Goal: Information Seeking & Learning: Learn about a topic

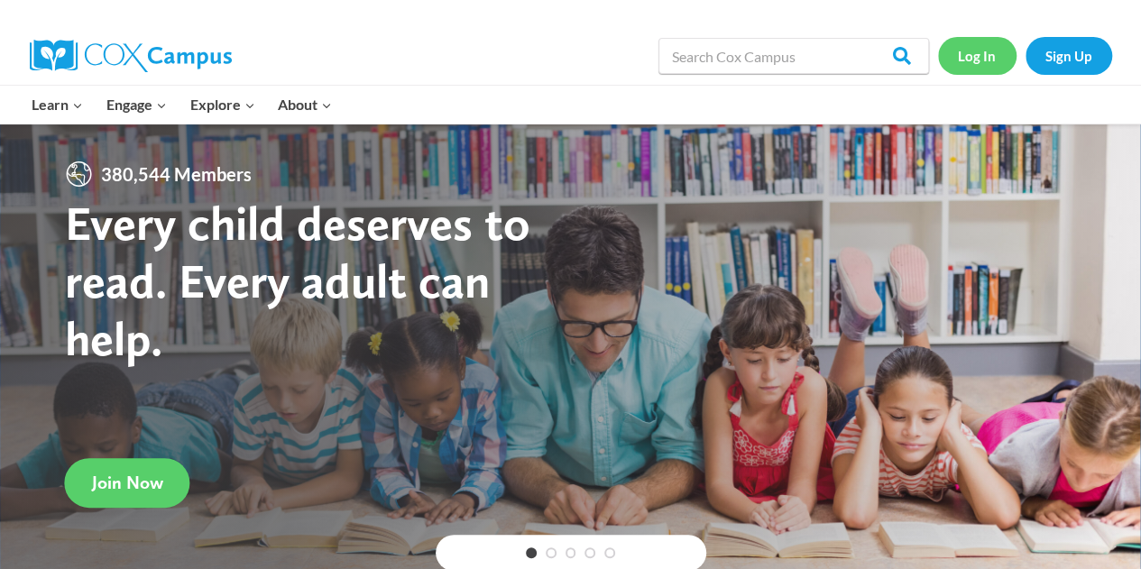
click at [979, 65] on link "Log In" at bounding box center [977, 55] width 78 height 37
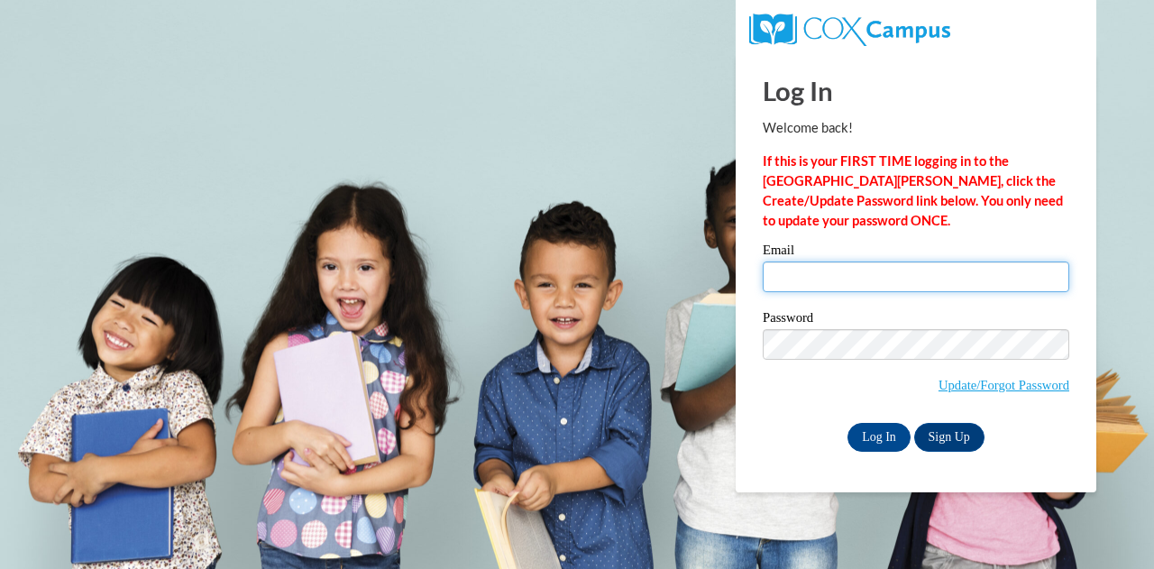
click at [947, 268] on input "Email" at bounding box center [916, 277] width 307 height 31
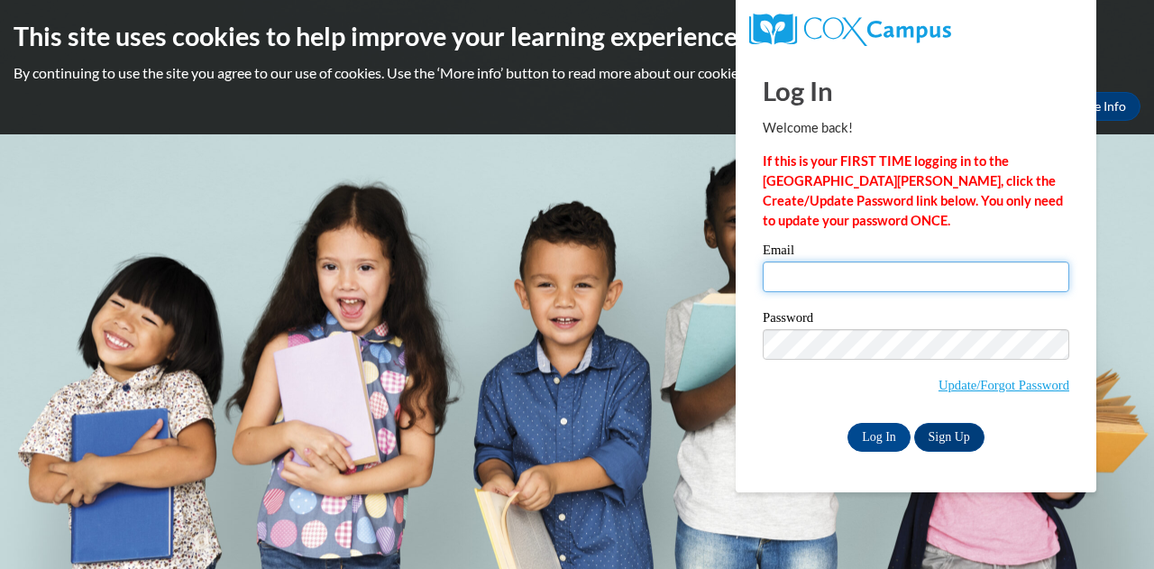
type input "katie.phelps@muskegonorway.org"
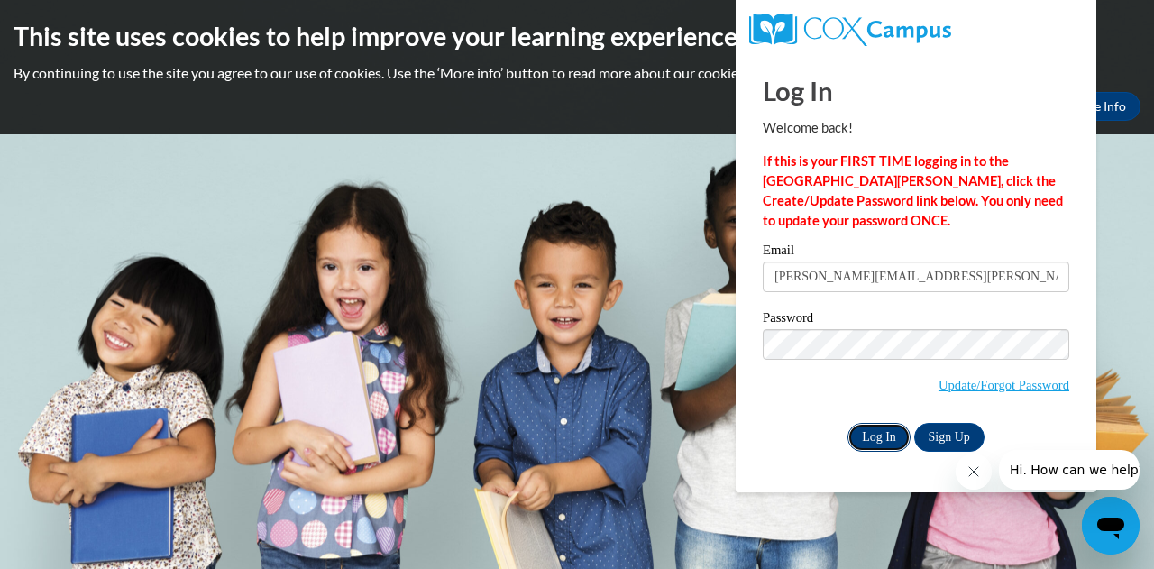
click at [876, 439] on input "Log In" at bounding box center [879, 437] width 63 height 29
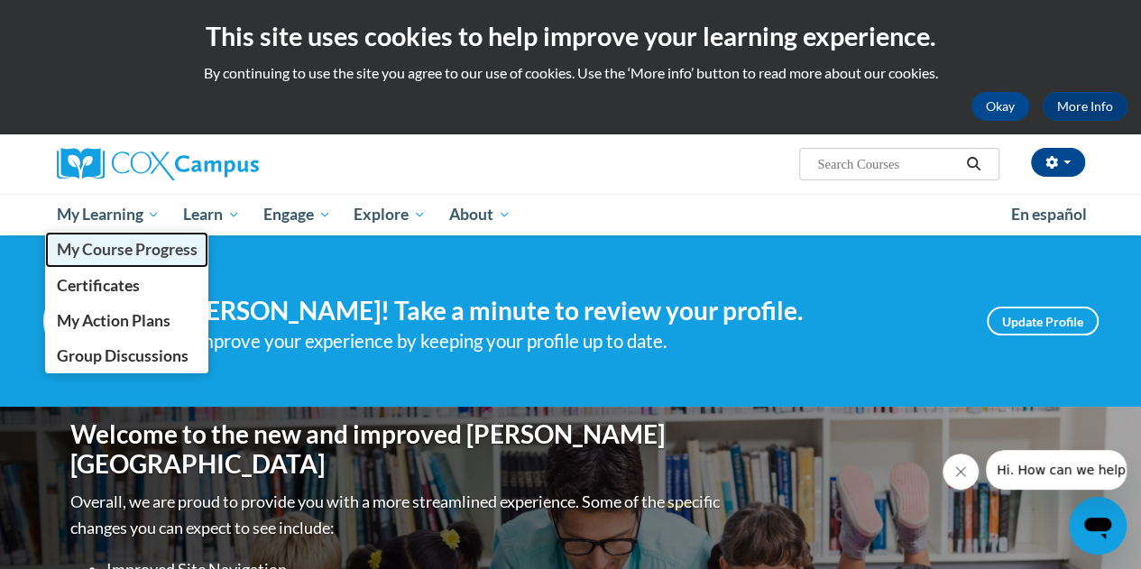
click at [104, 257] on span "My Course Progress" at bounding box center [126, 249] width 141 height 19
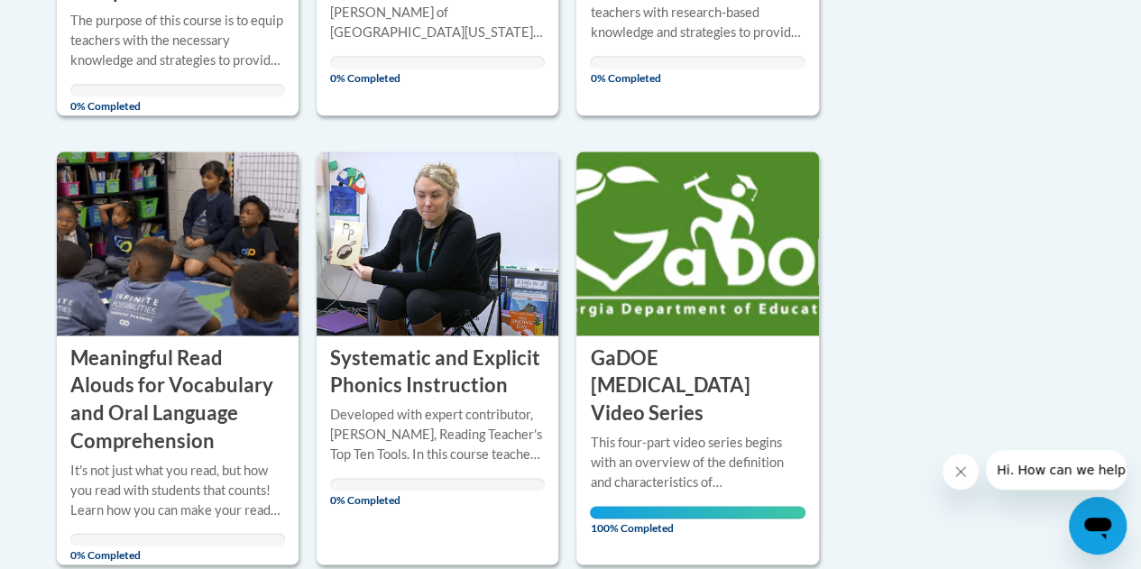
scroll to position [1111, 0]
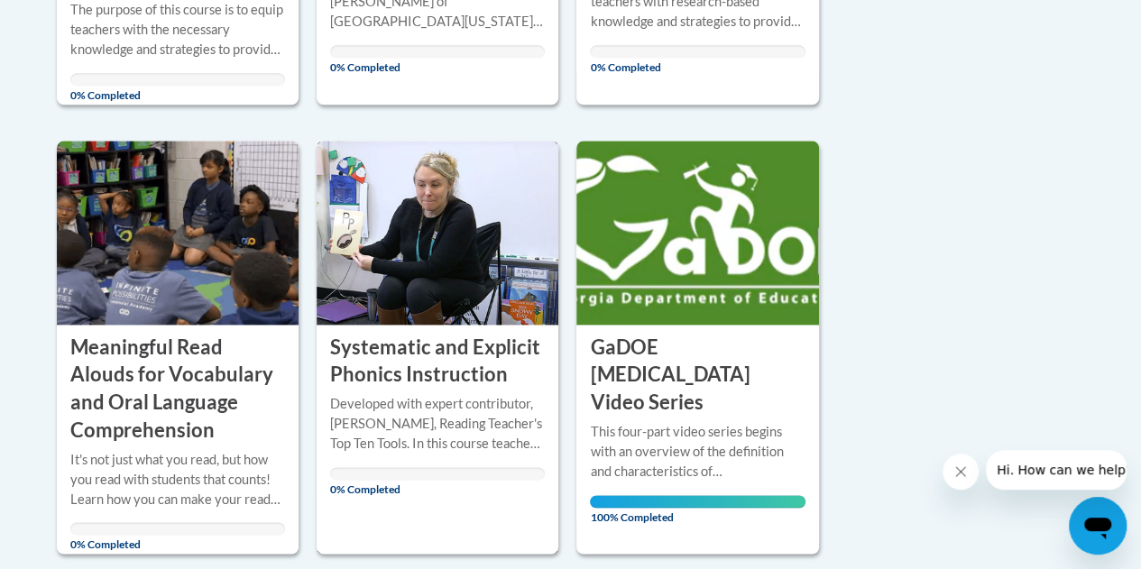
click at [416, 350] on h3 "Systematic and Explicit Phonics Instruction" at bounding box center [437, 362] width 215 height 56
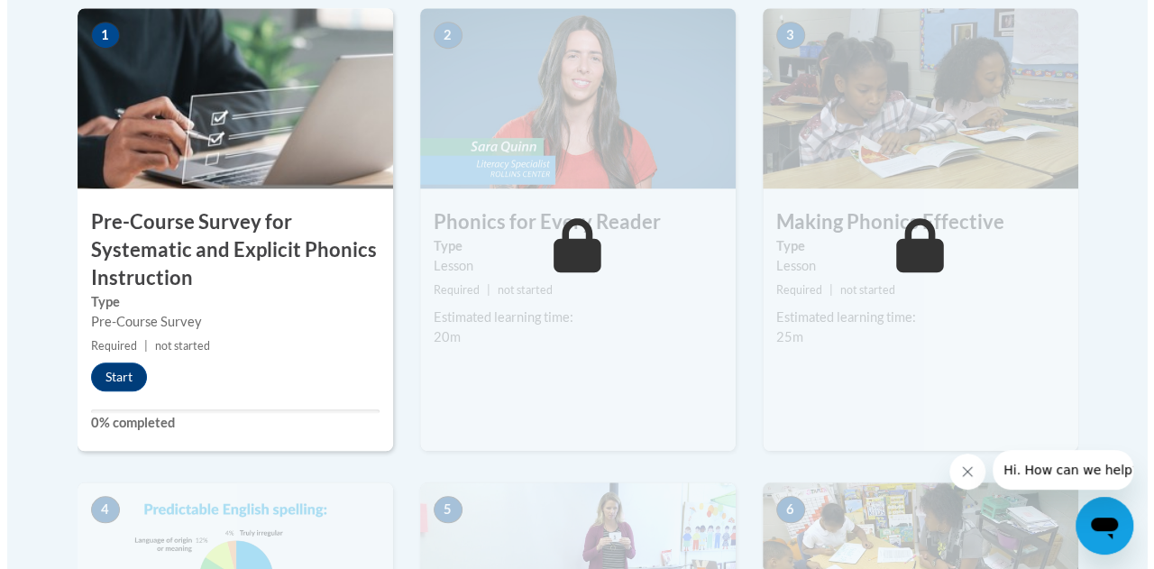
scroll to position [661, 0]
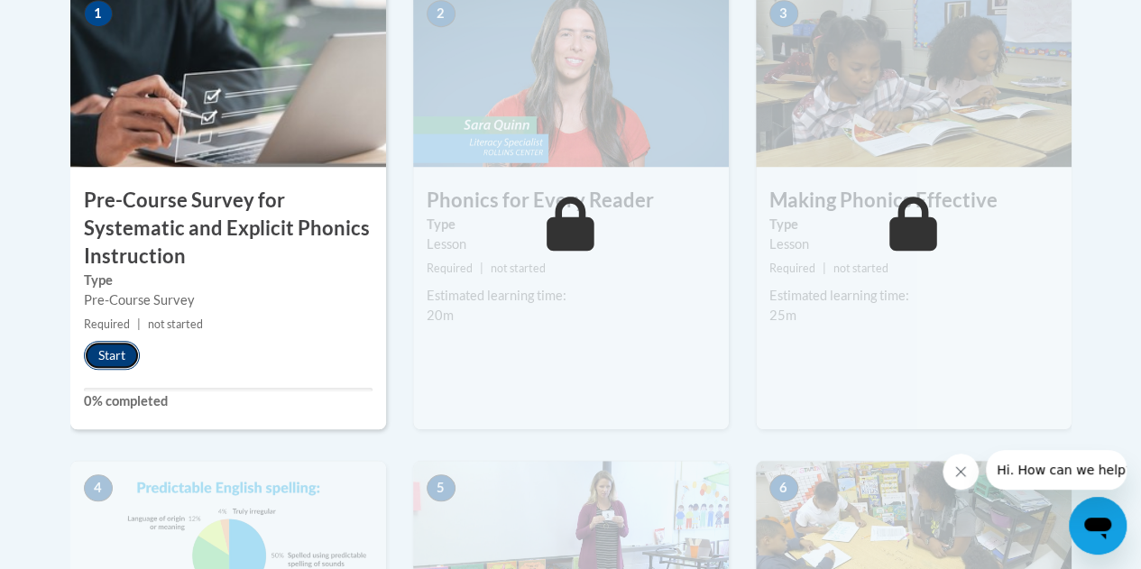
click at [114, 347] on button "Start" at bounding box center [112, 355] width 56 height 29
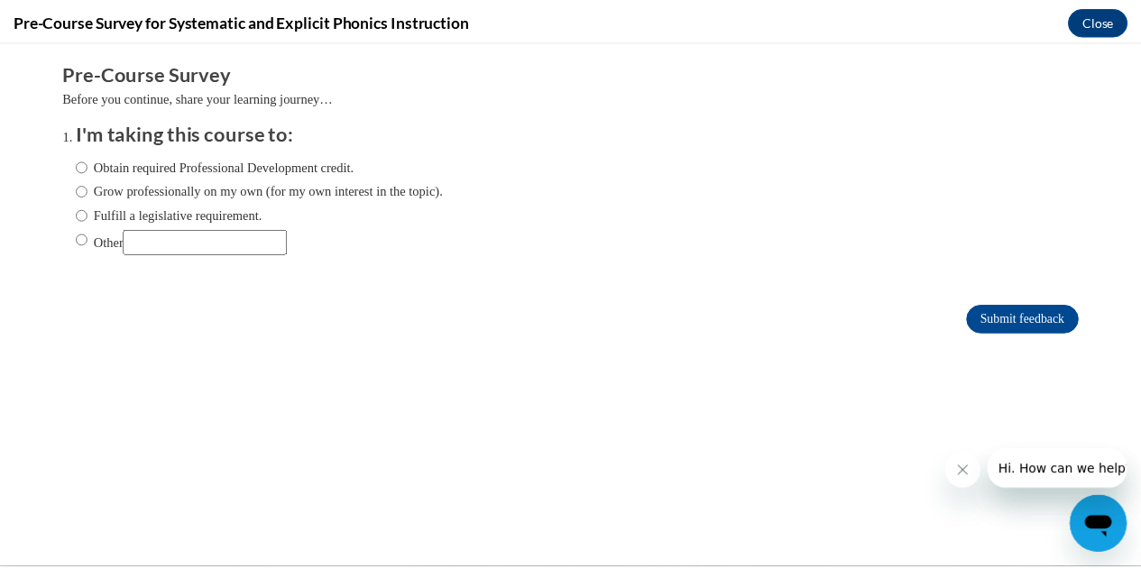
scroll to position [0, 0]
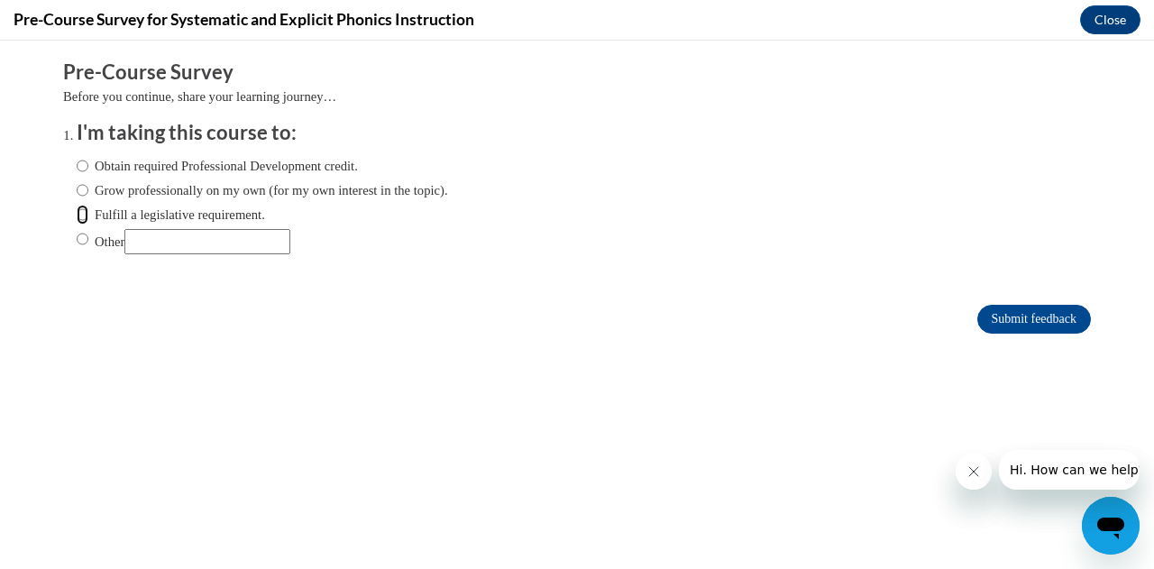
click at [77, 218] on input "Fulfill a legislative requirement." at bounding box center [83, 215] width 12 height 20
radio input "true"
click at [1015, 303] on form "Pre-Course Survey Before you continue, share your learning journey… I'm taking …" at bounding box center [577, 206] width 1028 height 294
click at [1014, 309] on input "Submit feedback" at bounding box center [1035, 319] width 114 height 29
click at [1025, 310] on input "Submit feedback" at bounding box center [1035, 319] width 114 height 29
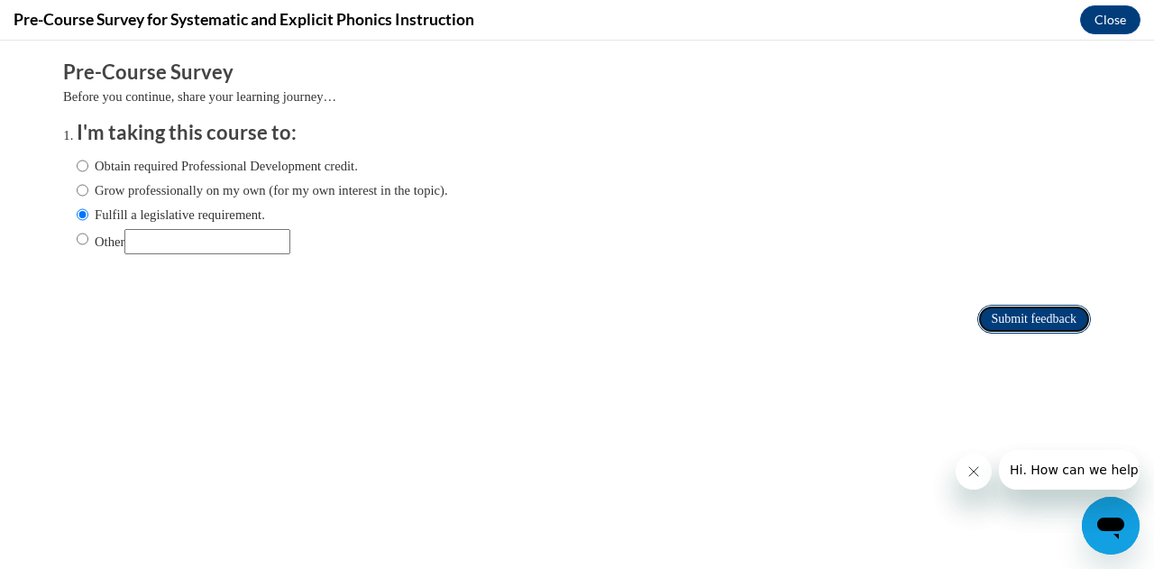
click at [1027, 315] on input "Submit feedback" at bounding box center [1035, 319] width 114 height 29
click at [1107, 35] on div "Pre-Course Survey for Systematic and Explicit Phonics Instruction Close" at bounding box center [577, 20] width 1154 height 41
click at [1104, 24] on button "Close" at bounding box center [1110, 19] width 60 height 29
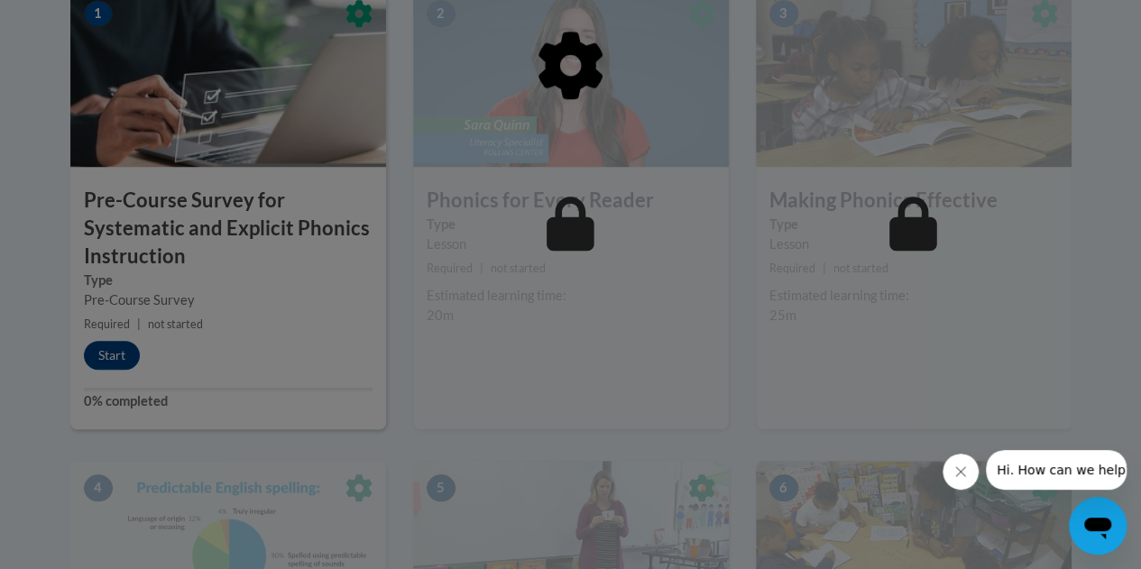
click at [479, 374] on div at bounding box center [570, 284] width 1141 height 569
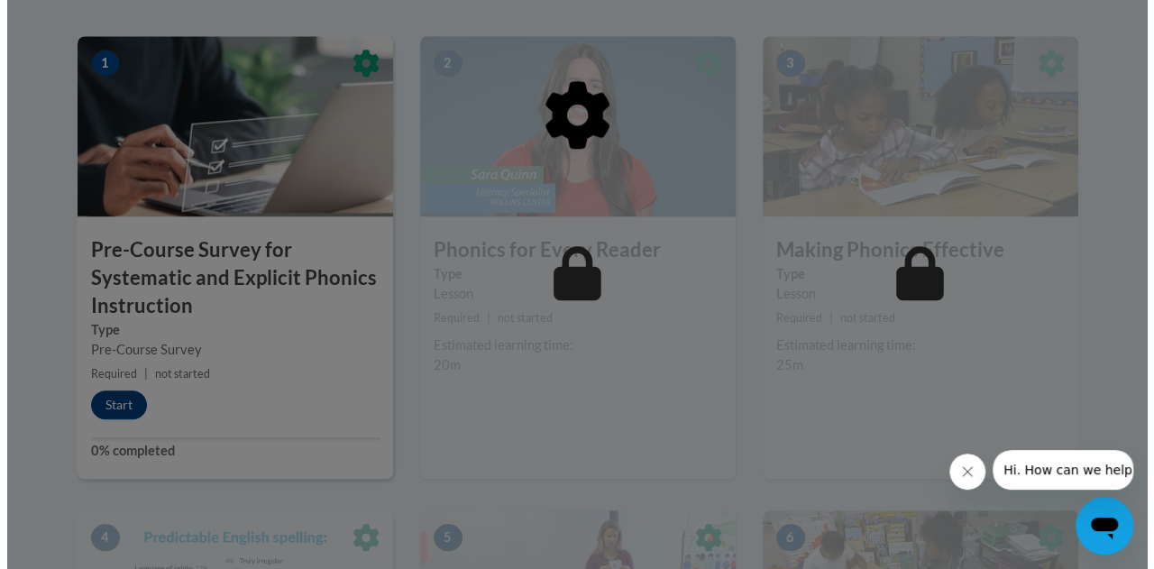
scroll to position [633, 0]
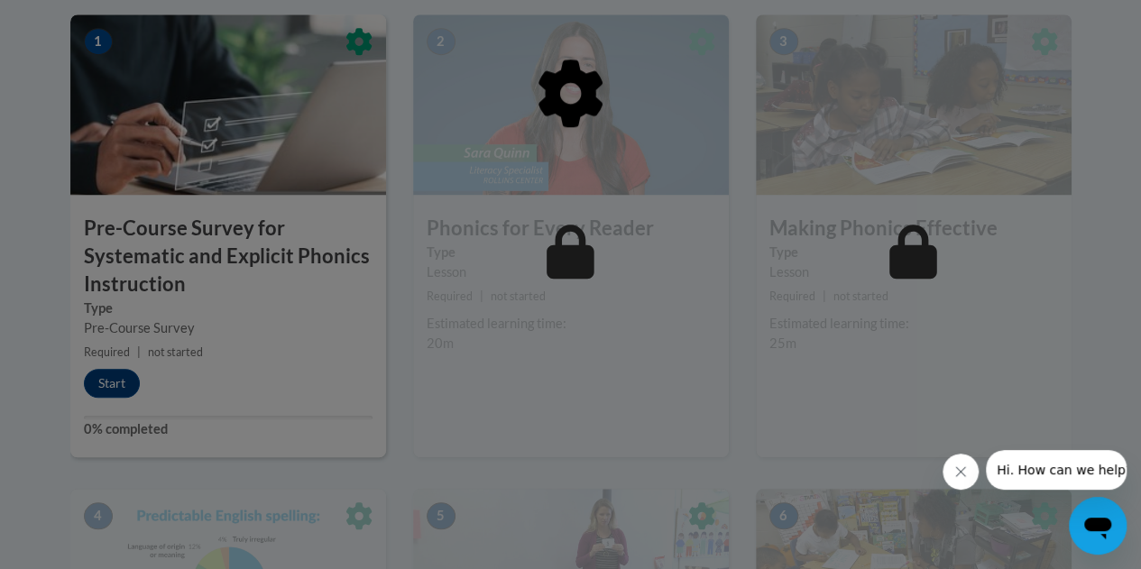
click at [247, 78] on div at bounding box center [570, 185] width 1001 height 343
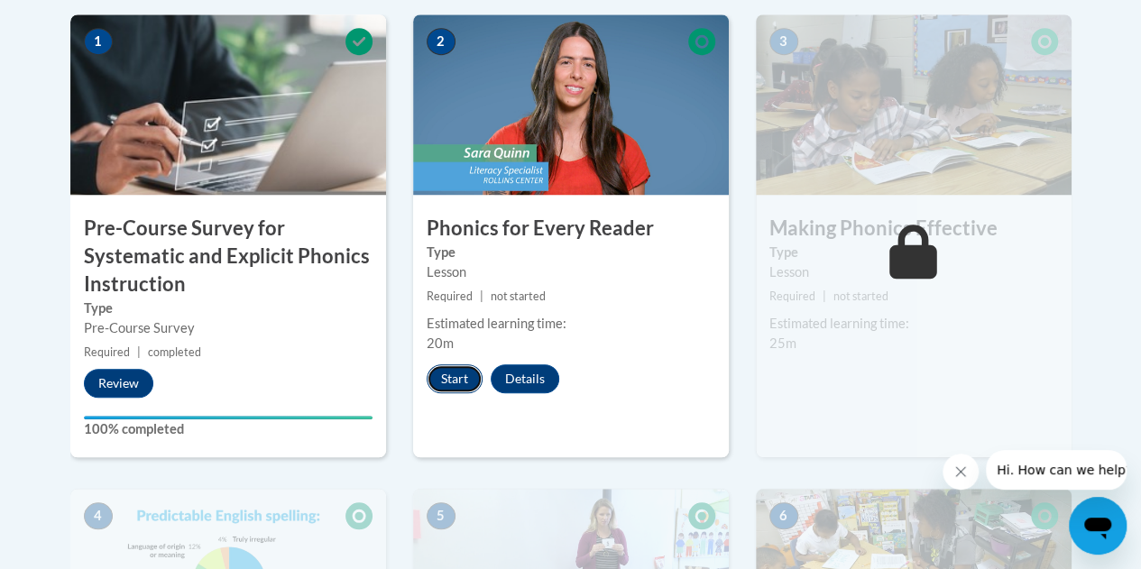
click at [457, 381] on button "Start" at bounding box center [455, 378] width 56 height 29
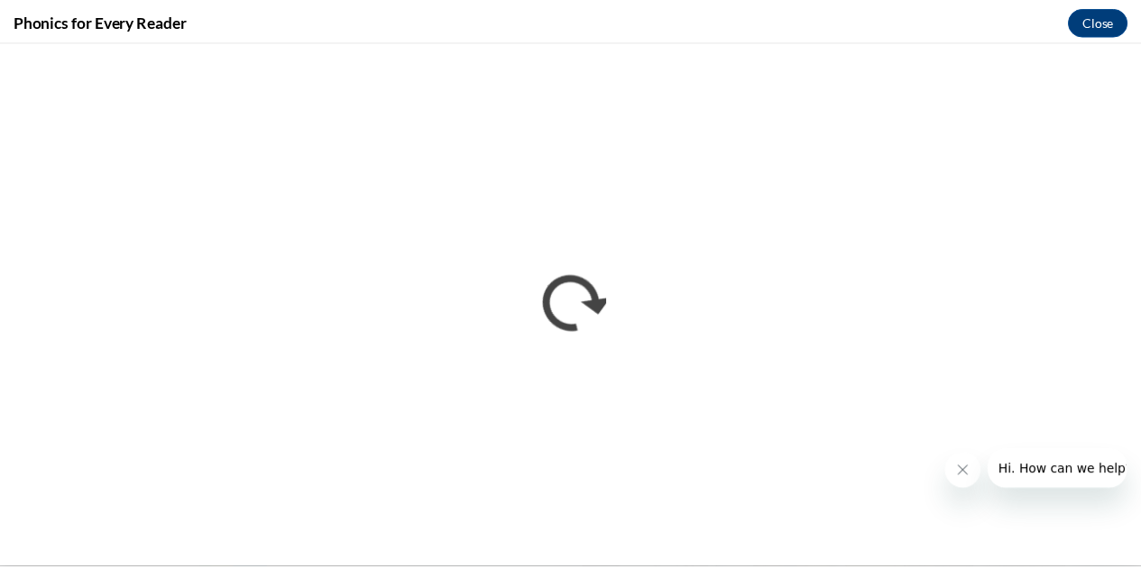
scroll to position [0, 0]
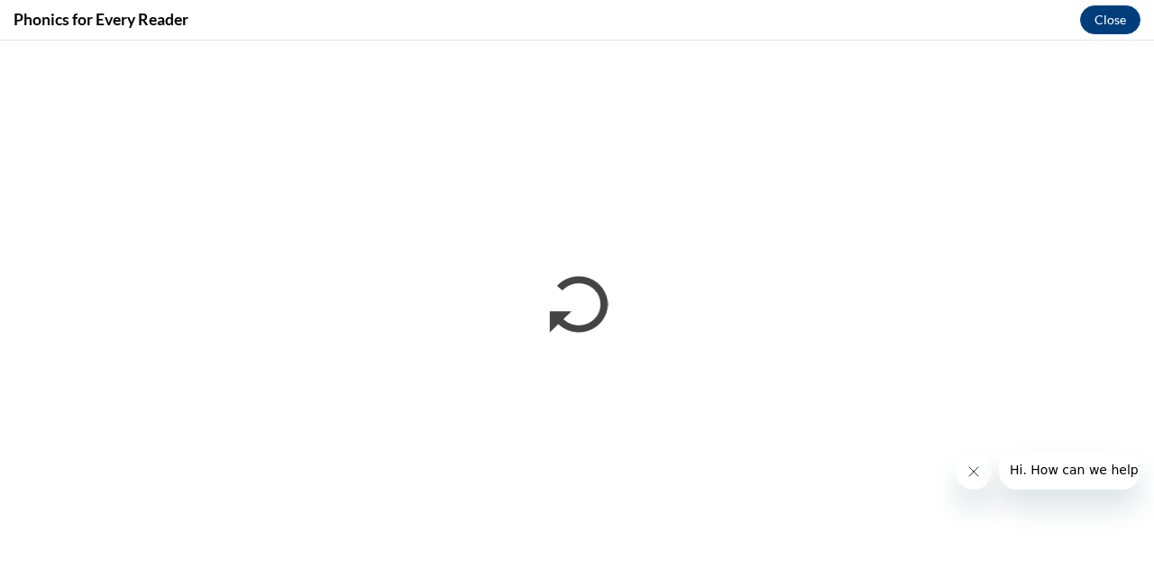
click at [964, 477] on button "Close message from company" at bounding box center [973, 472] width 36 height 36
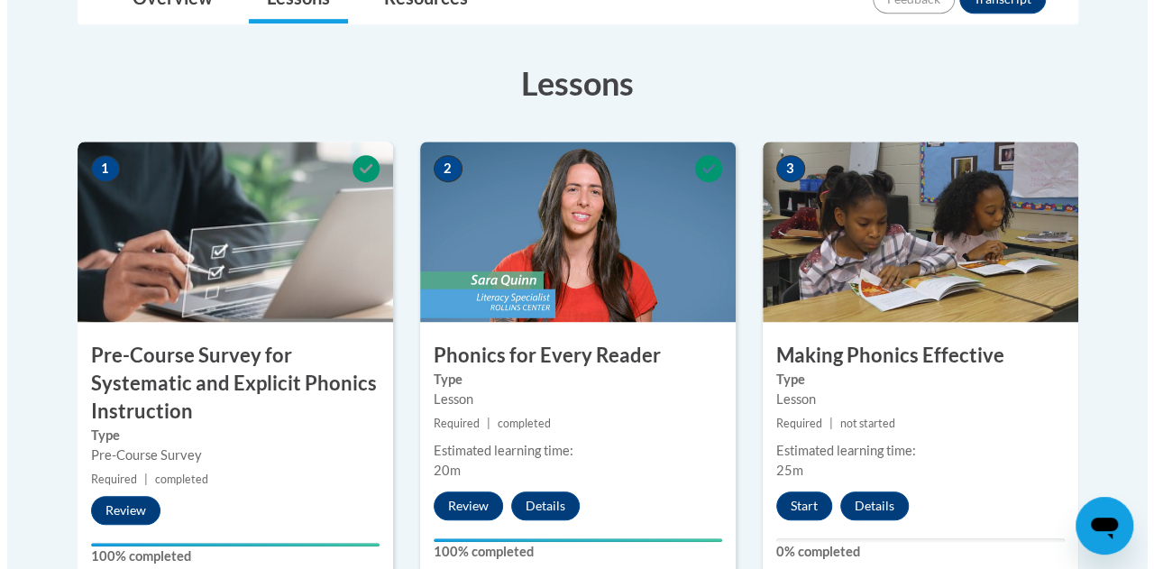
scroll to position [557, 0]
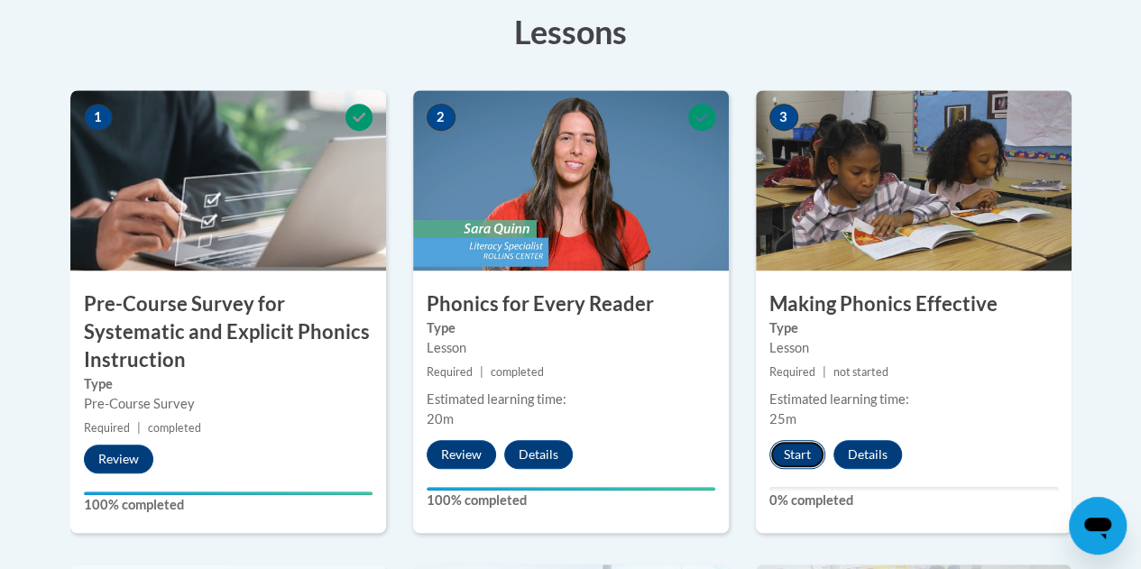
click at [800, 453] on button "Start" at bounding box center [797, 454] width 56 height 29
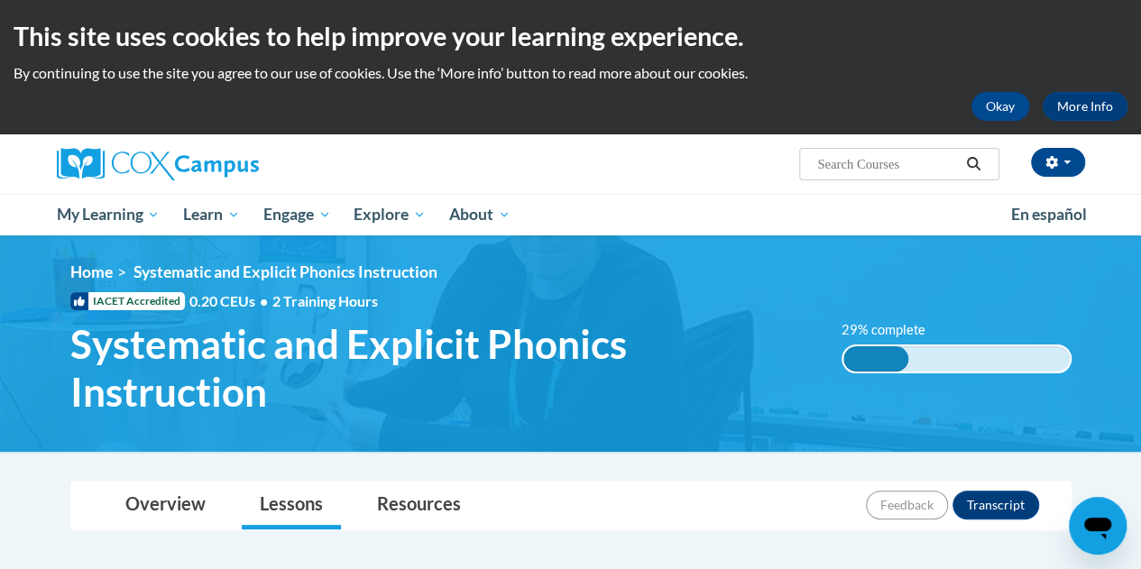
scroll to position [557, 0]
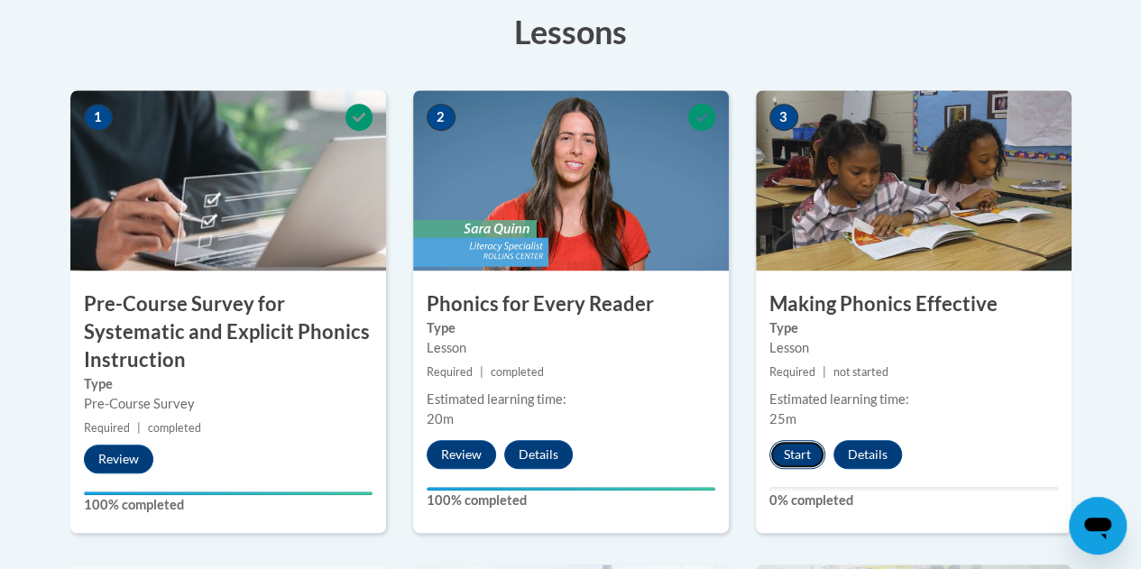
click at [807, 459] on button "Start" at bounding box center [797, 454] width 56 height 29
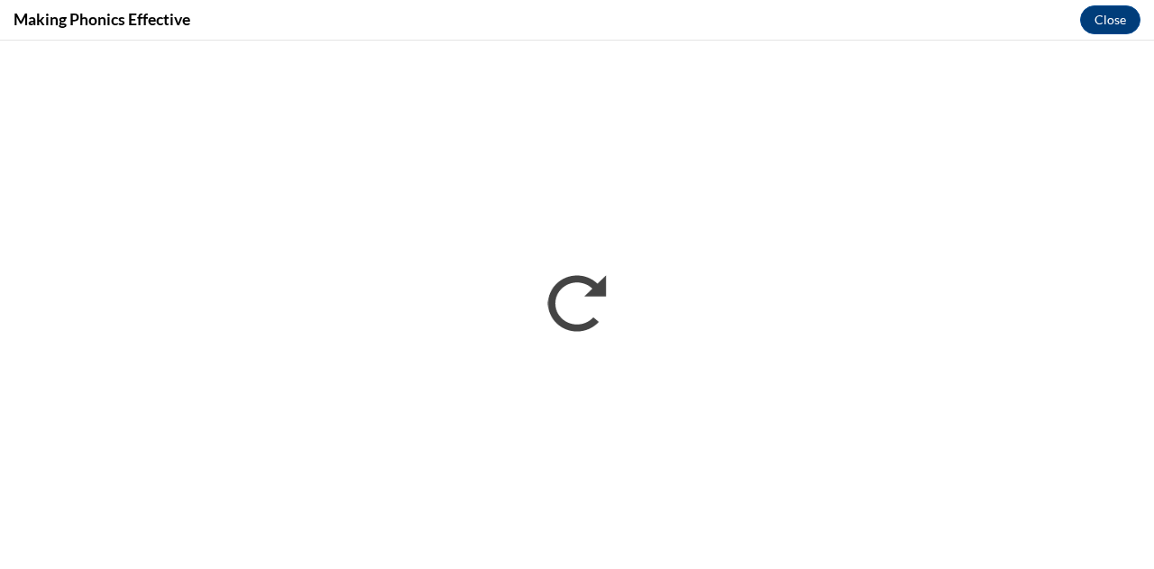
scroll to position [0, 0]
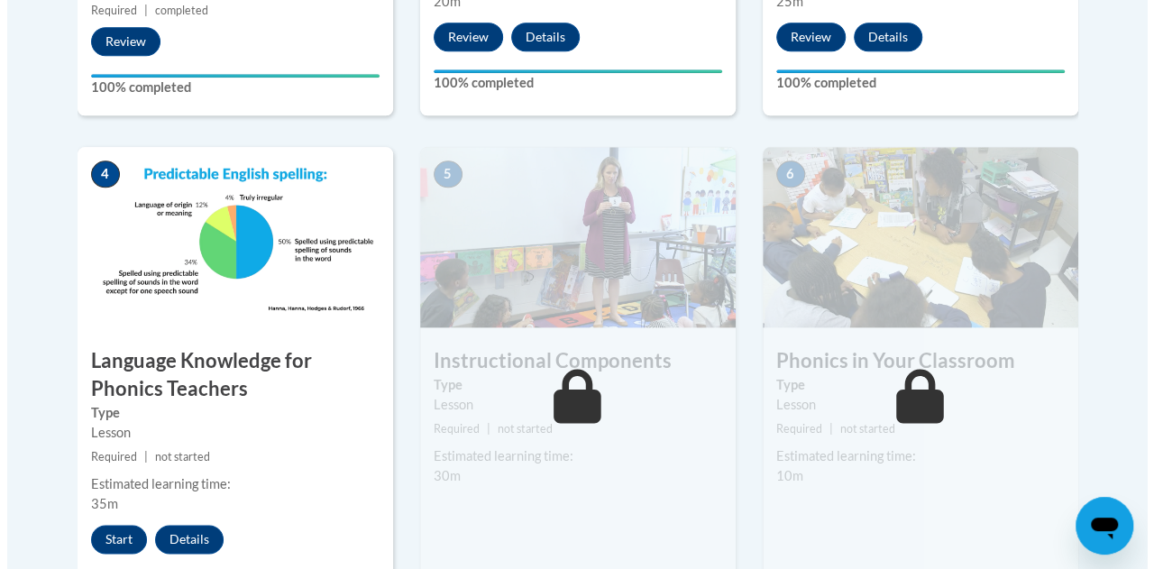
scroll to position [997, 0]
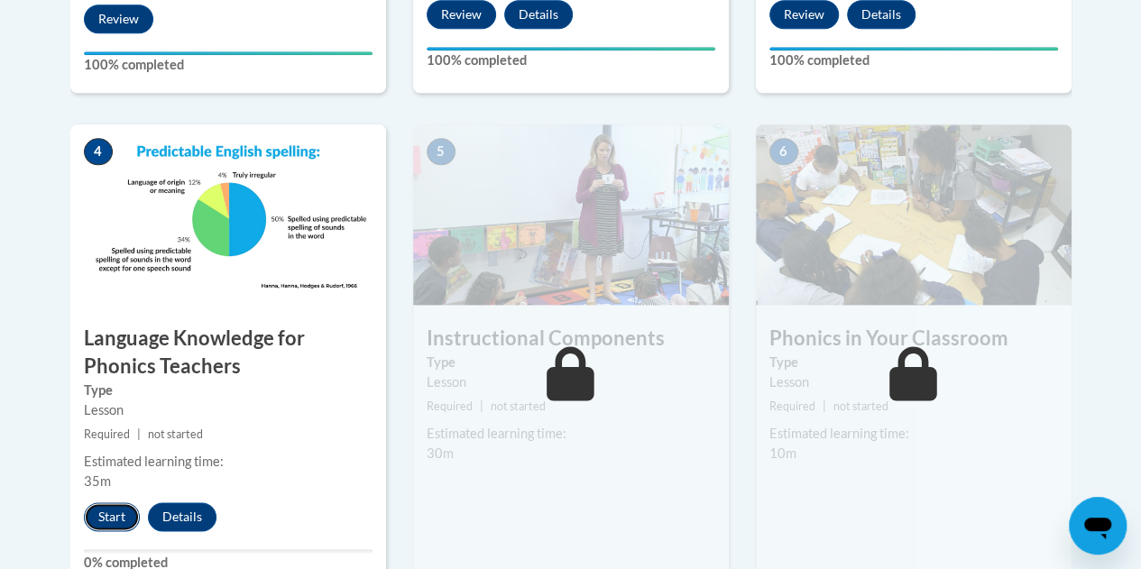
click at [103, 519] on button "Start" at bounding box center [112, 516] width 56 height 29
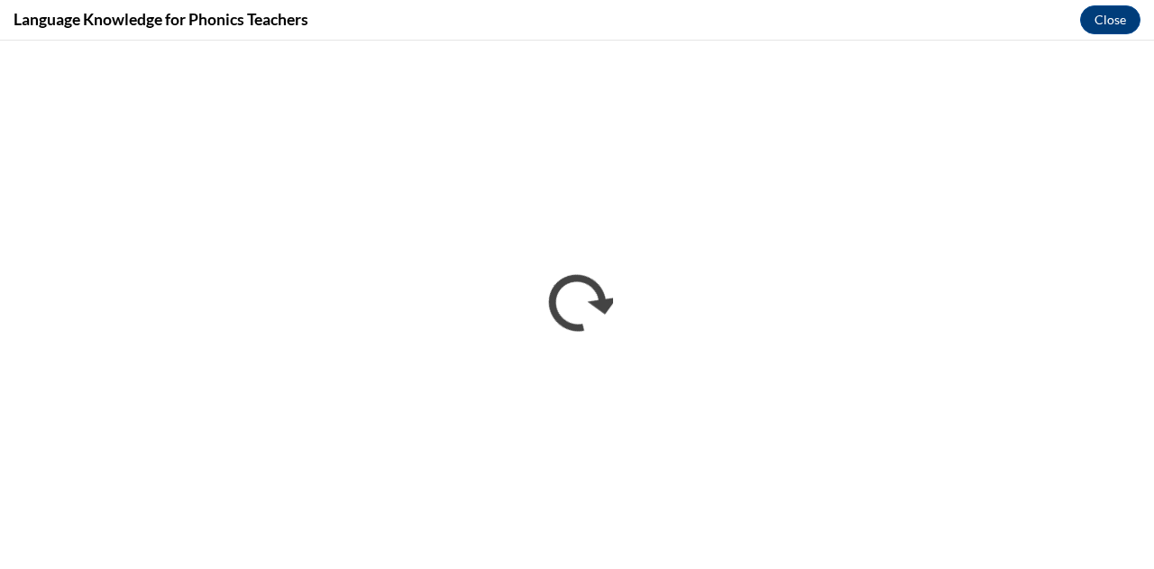
scroll to position [0, 0]
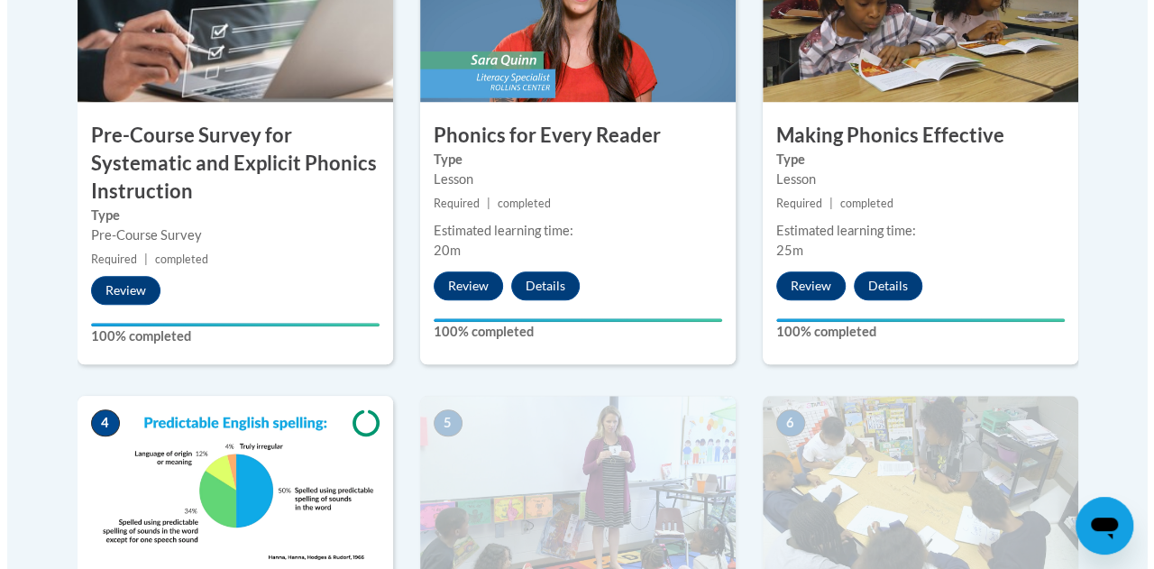
scroll to position [1014, 0]
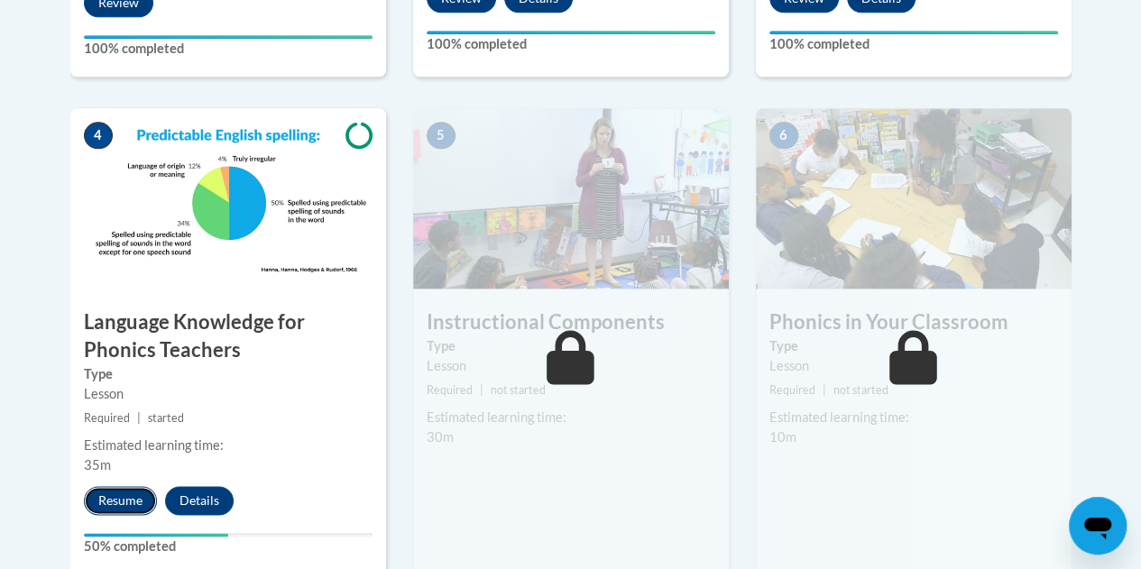
click at [117, 504] on button "Resume" at bounding box center [120, 500] width 73 height 29
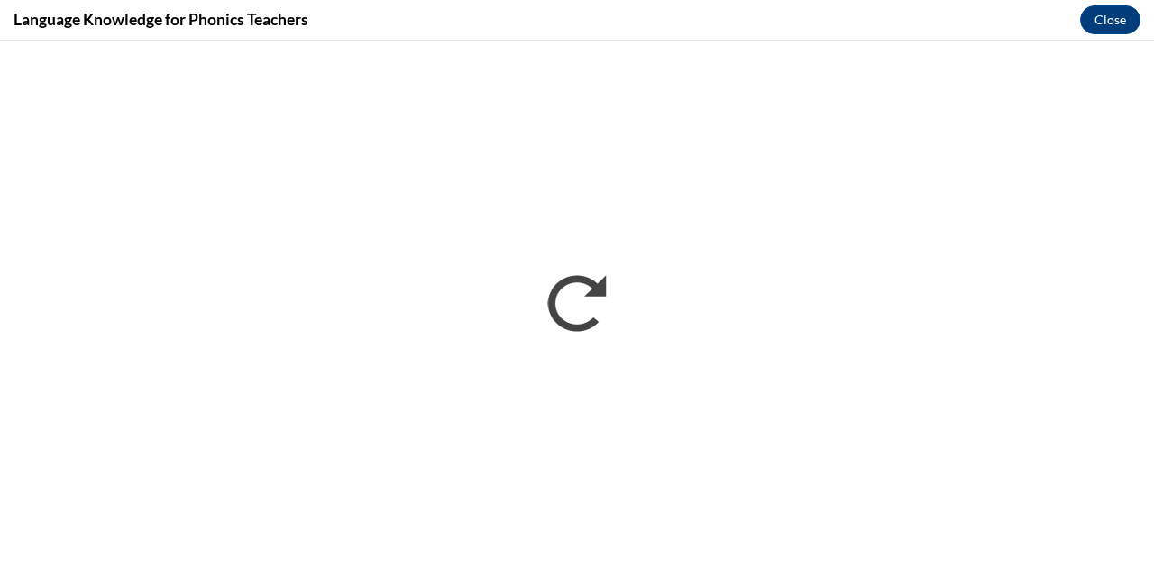
scroll to position [0, 0]
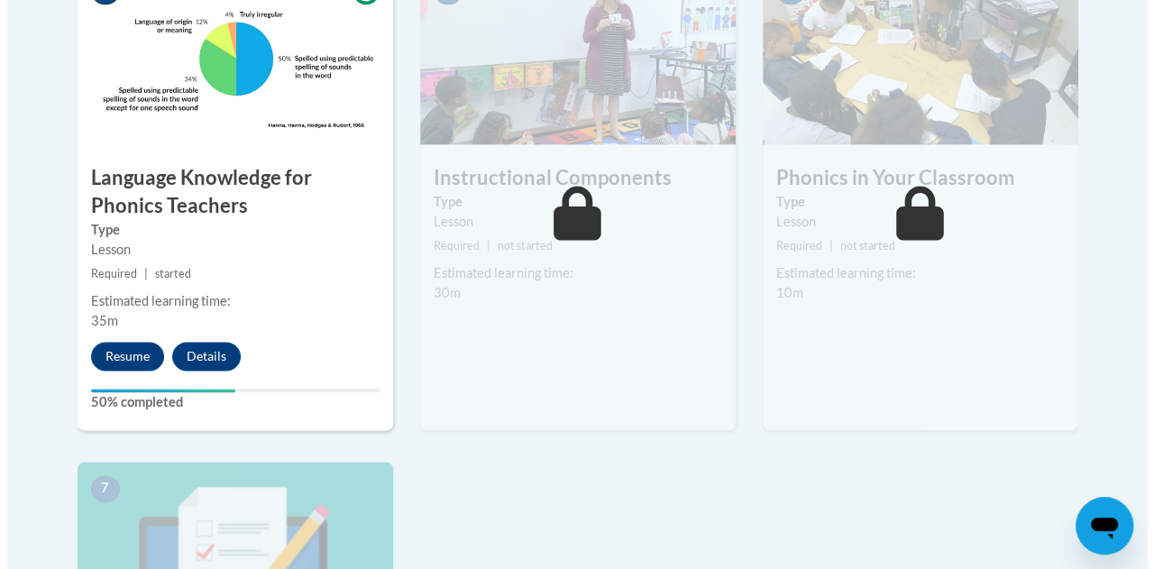
scroll to position [1206, 0]
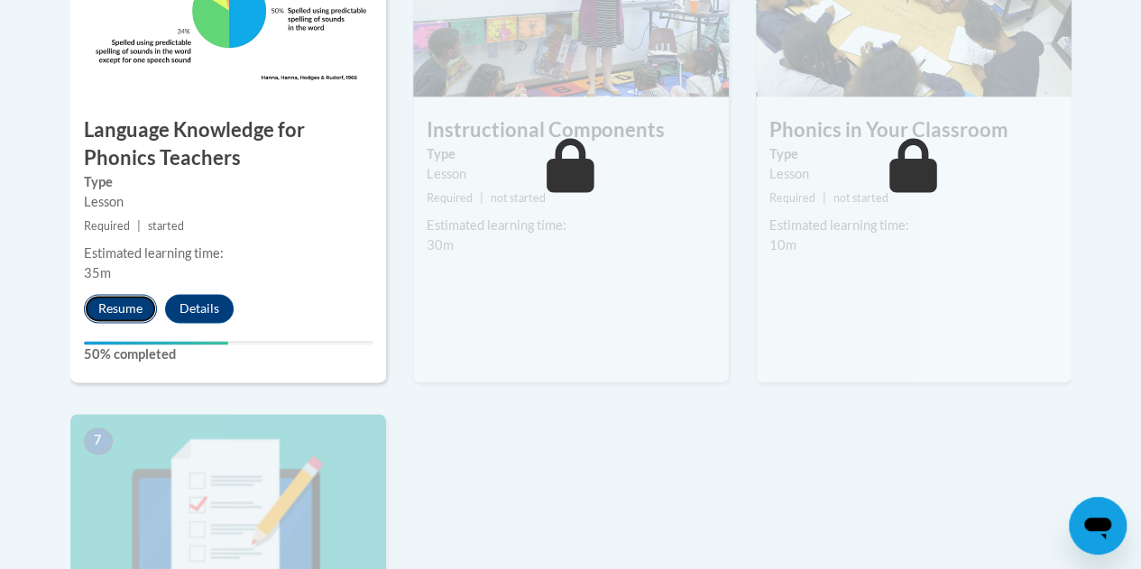
click at [105, 304] on button "Resume" at bounding box center [120, 308] width 73 height 29
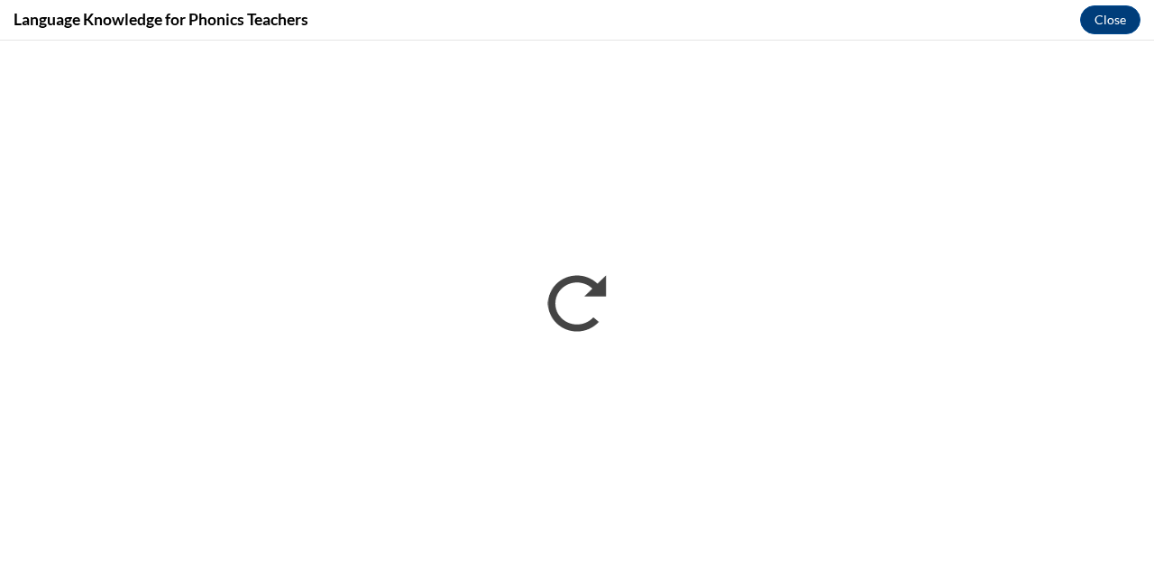
scroll to position [0, 0]
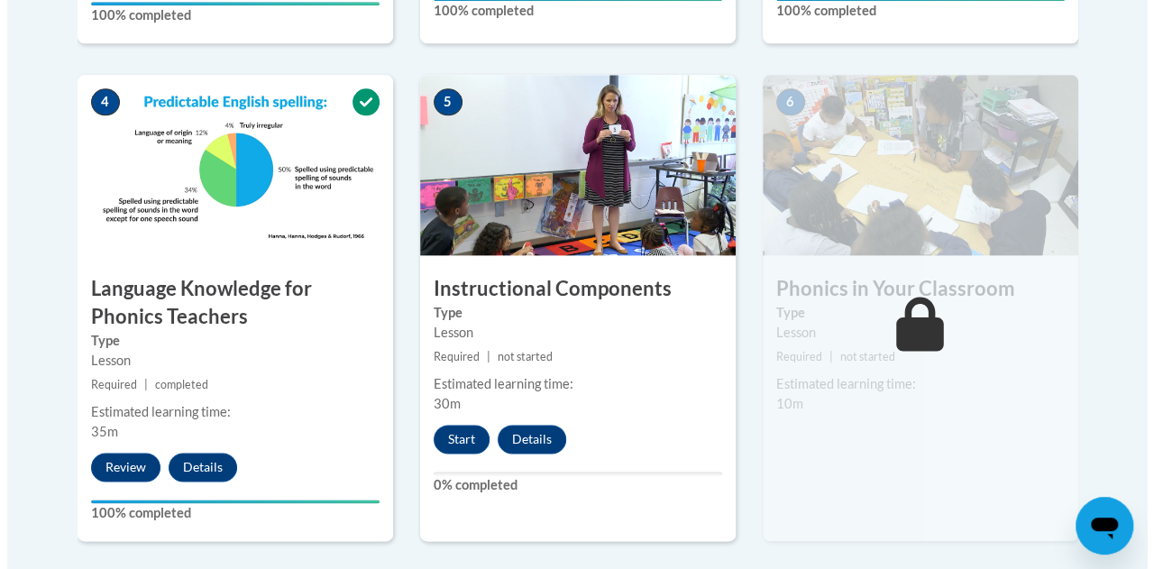
scroll to position [1055, 0]
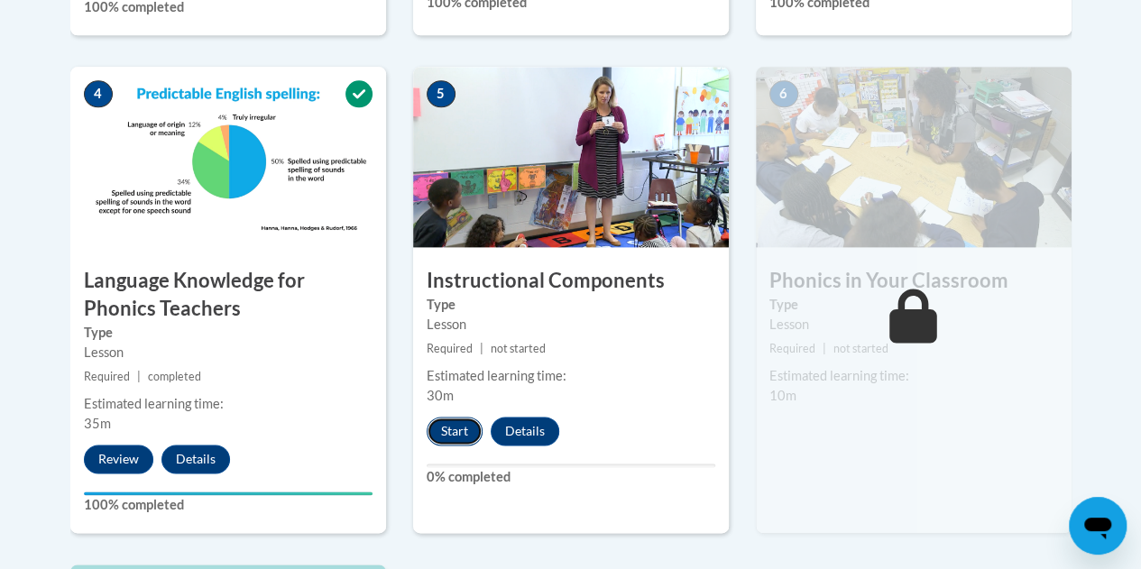
click at [437, 428] on button "Start" at bounding box center [455, 431] width 56 height 29
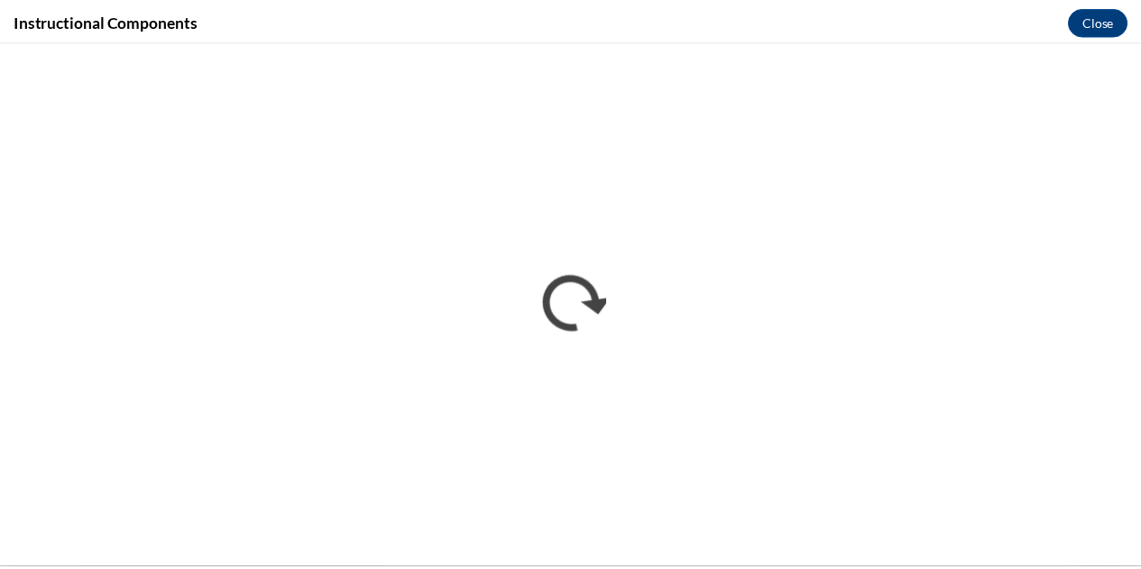
scroll to position [0, 0]
